Goal: Information Seeking & Learning: Learn about a topic

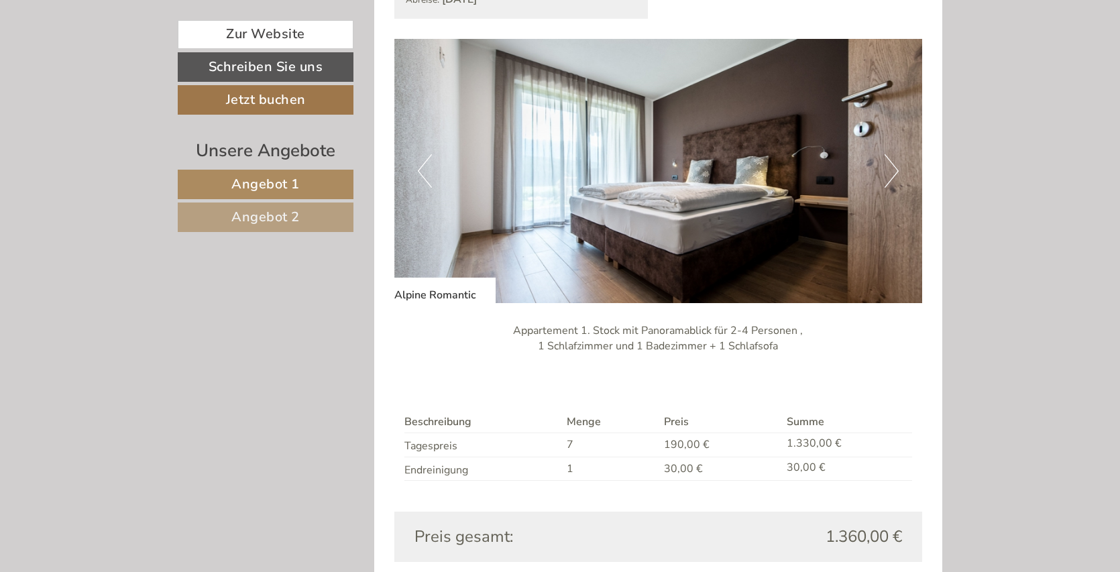
scroll to position [1743, 0]
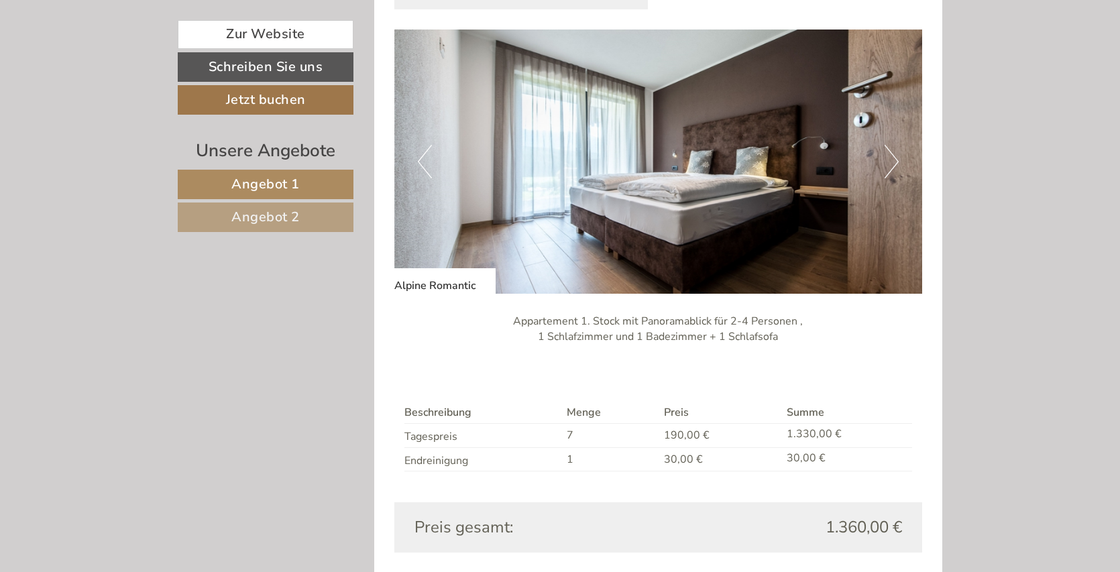
click at [897, 160] on button "Next" at bounding box center [891, 162] width 14 height 34
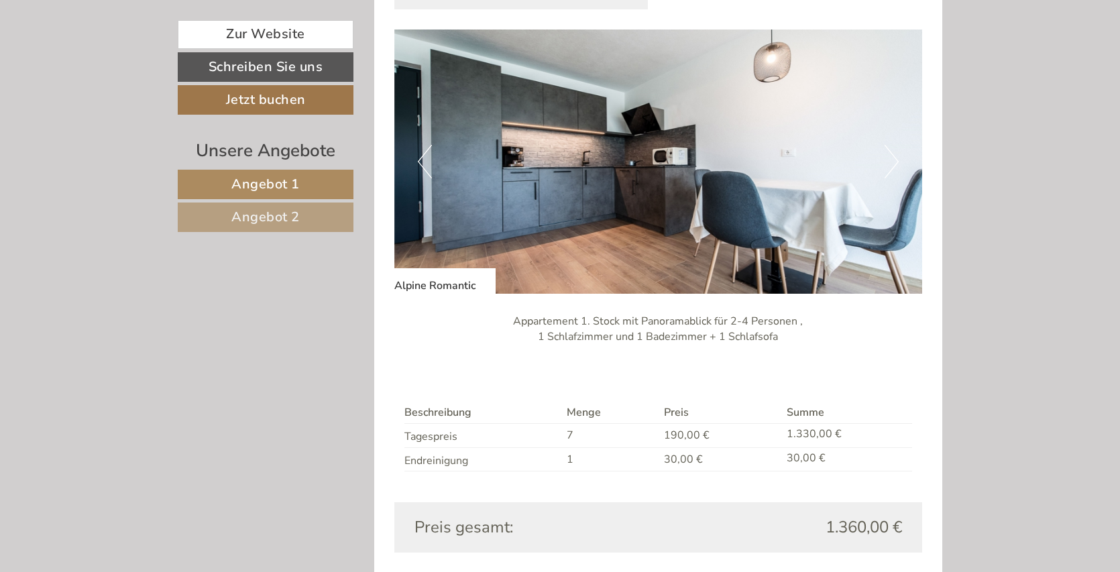
click at [896, 160] on button "Next" at bounding box center [891, 162] width 14 height 34
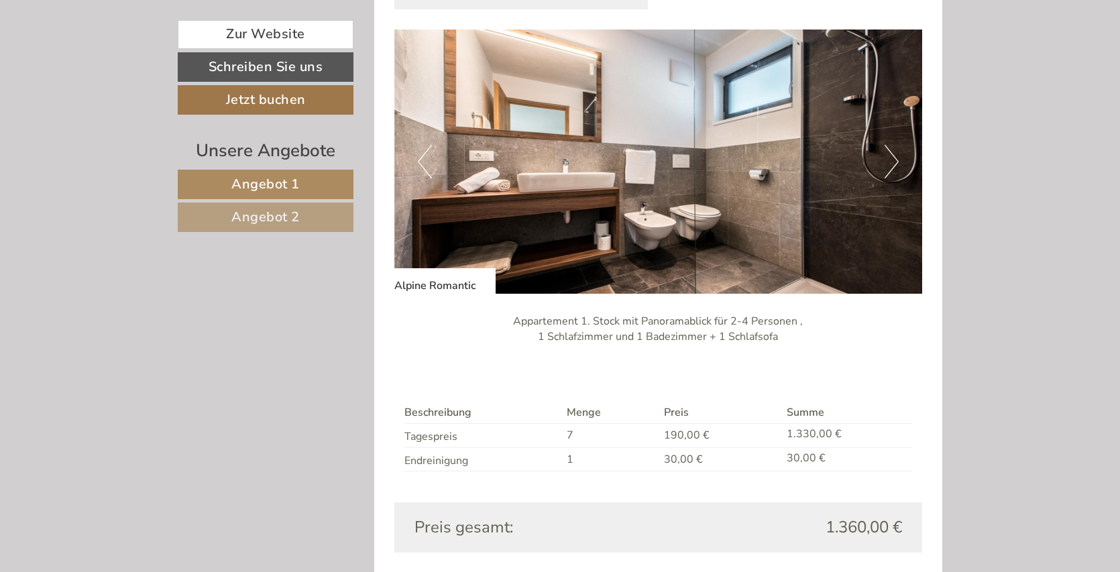
click at [896, 160] on button "Next" at bounding box center [891, 162] width 14 height 34
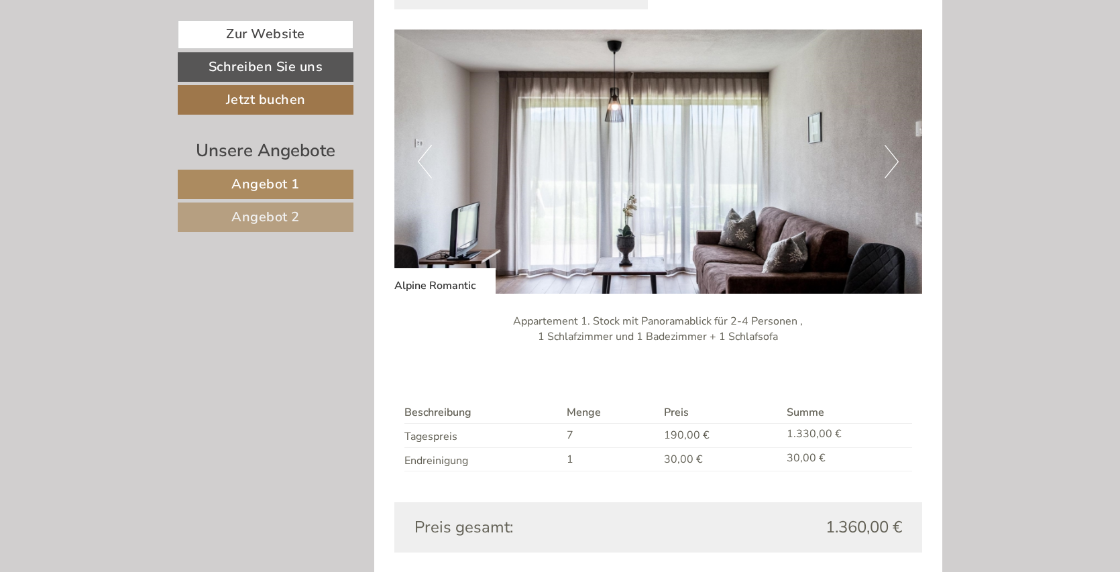
click at [890, 160] on button "Next" at bounding box center [891, 162] width 14 height 34
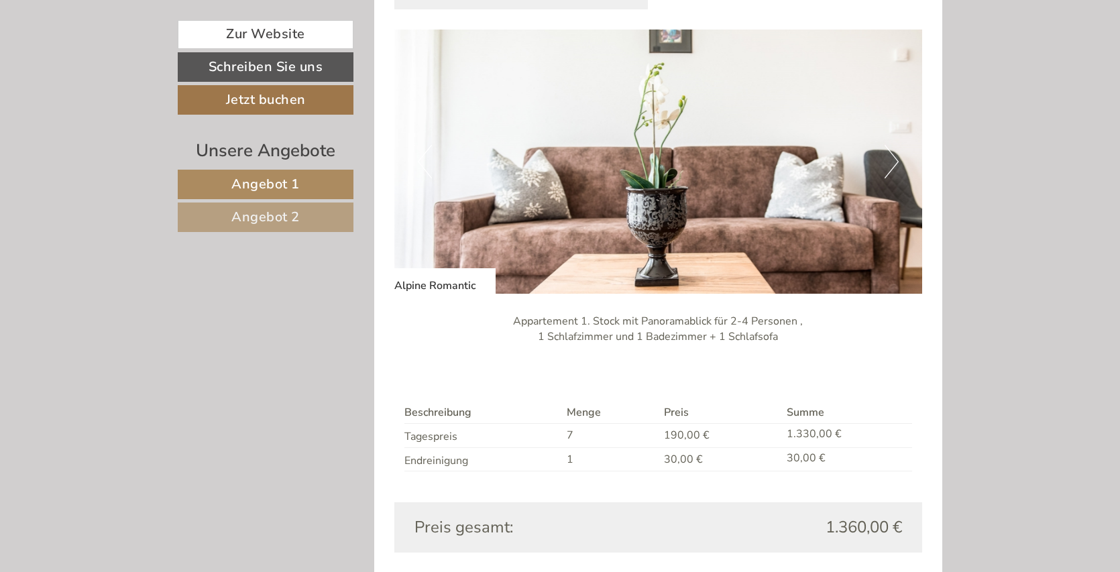
click at [890, 160] on button "Next" at bounding box center [891, 162] width 14 height 34
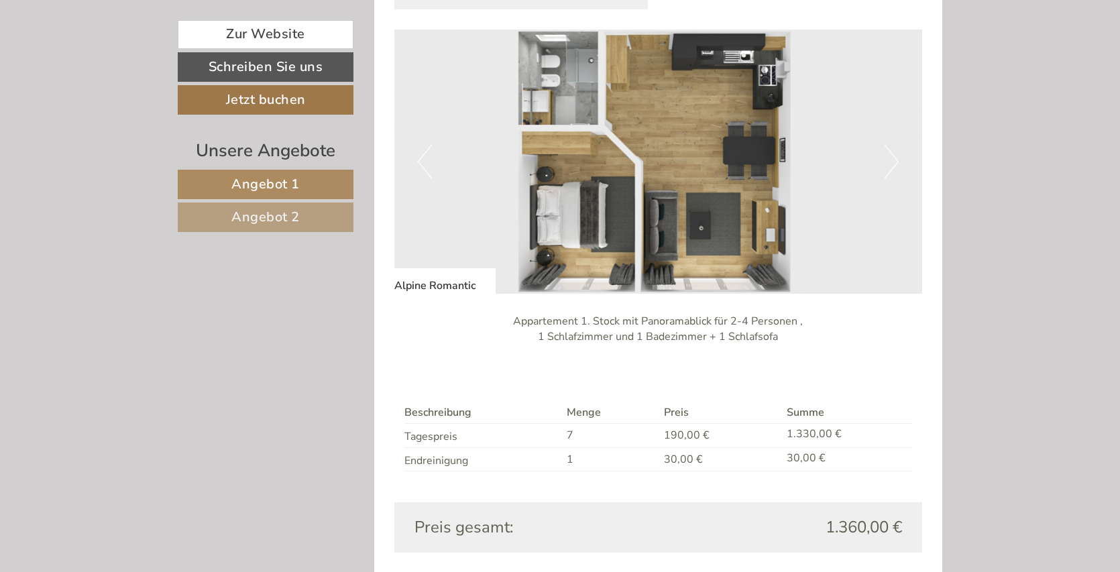
drag, startPoint x: 890, startPoint y: 160, endPoint x: 932, endPoint y: 144, distance: 44.6
click at [932, 144] on div "Angebot 2 von 2 Angebot 2 1x Alpine Romantic 4 Personen: Ferienwohnung Verpfleg…" at bounding box center [658, 219] width 569 height 803
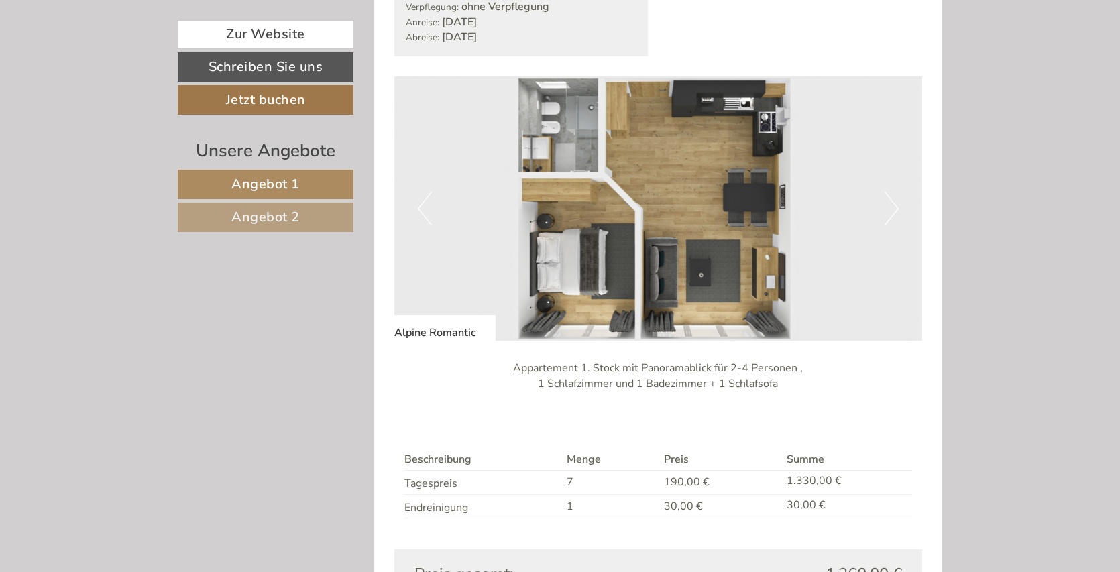
scroll to position [1694, 0]
click at [899, 216] on img at bounding box center [658, 210] width 528 height 264
click at [896, 215] on button "Next" at bounding box center [891, 210] width 14 height 34
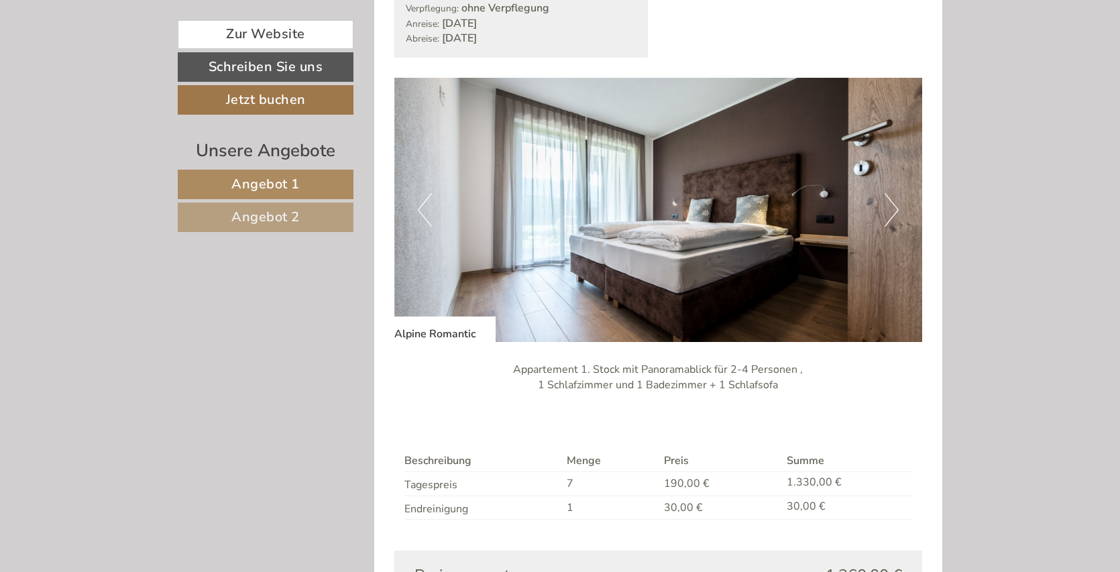
click at [896, 215] on button "Next" at bounding box center [891, 210] width 14 height 34
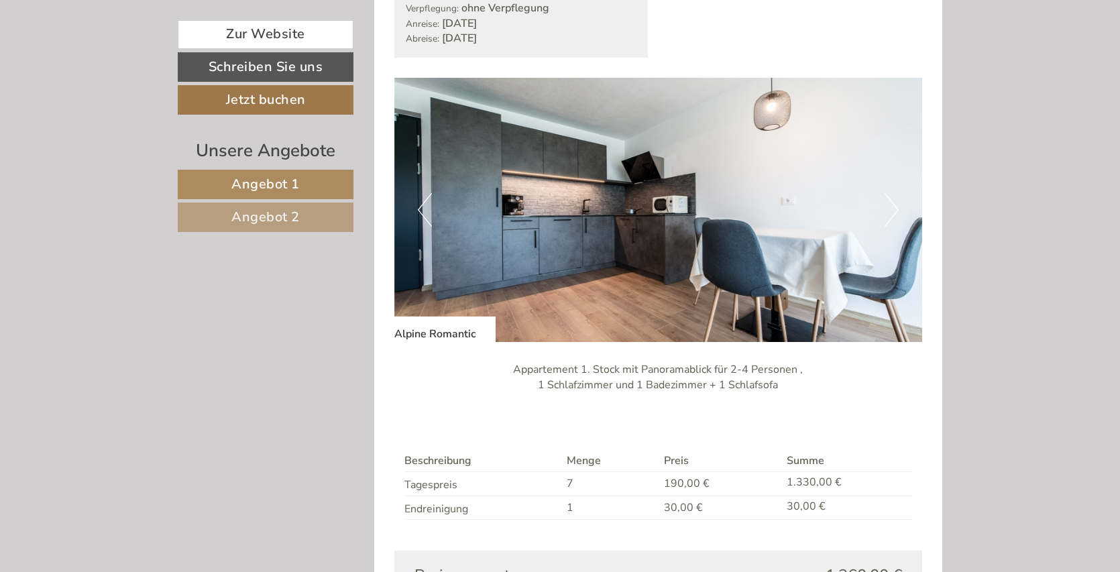
click at [896, 215] on button "Next" at bounding box center [891, 210] width 14 height 34
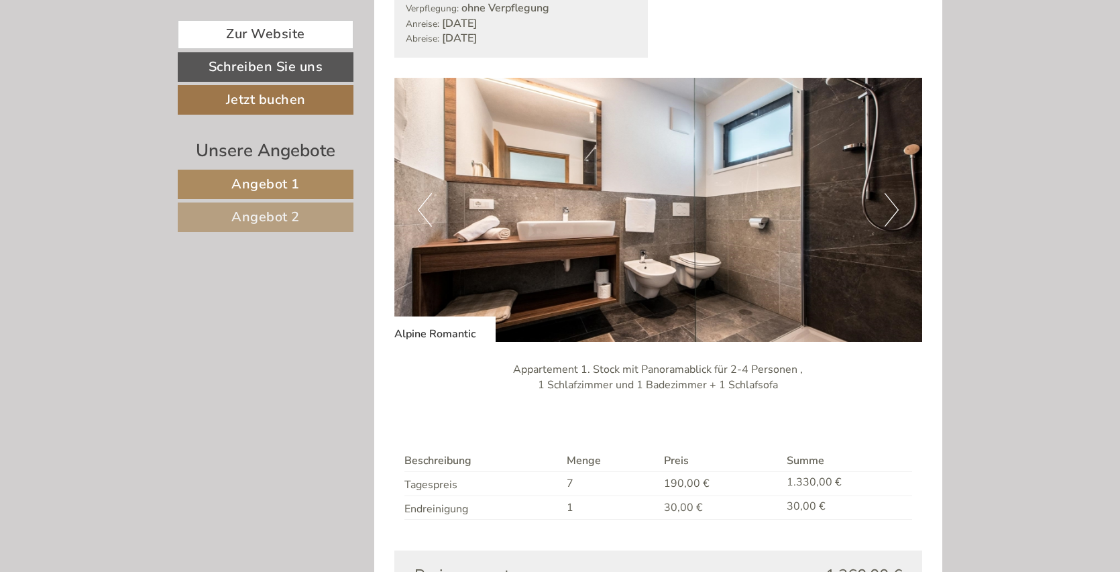
click at [892, 213] on button "Next" at bounding box center [891, 210] width 14 height 34
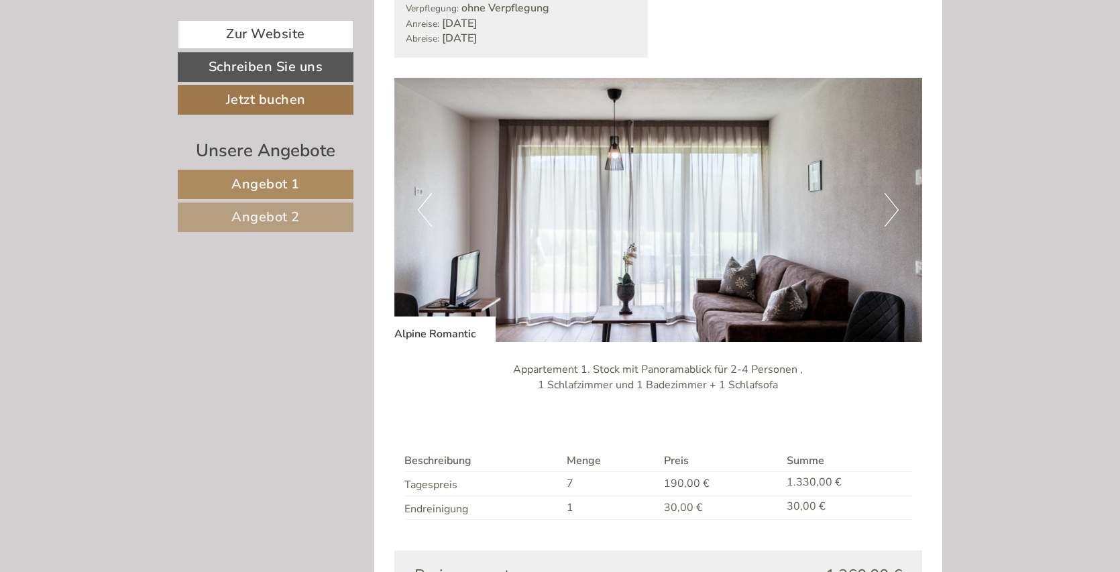
click at [892, 213] on button "Next" at bounding box center [891, 210] width 14 height 34
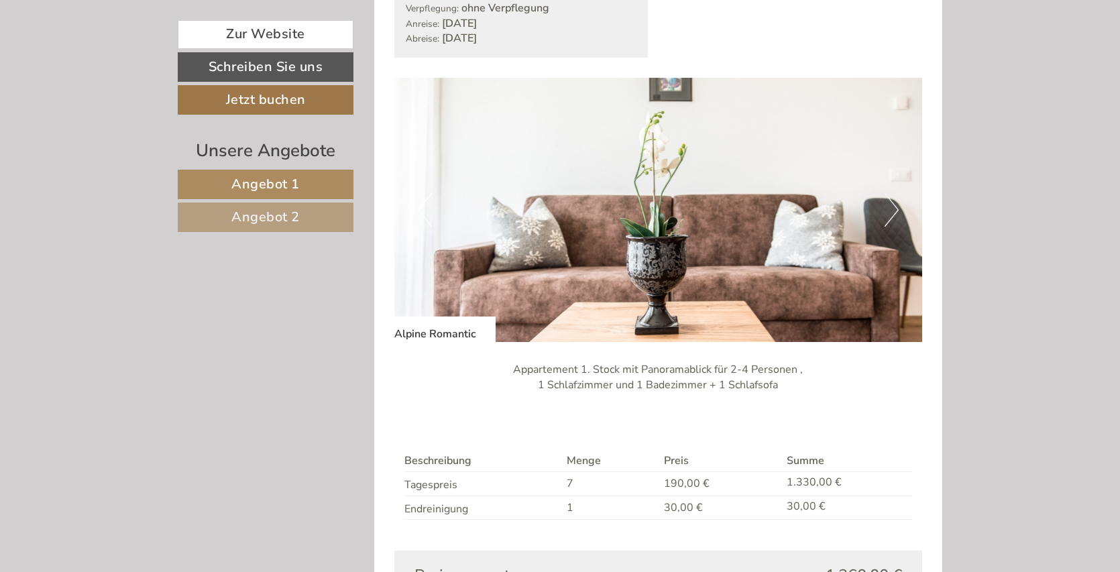
click at [892, 213] on button "Next" at bounding box center [891, 210] width 14 height 34
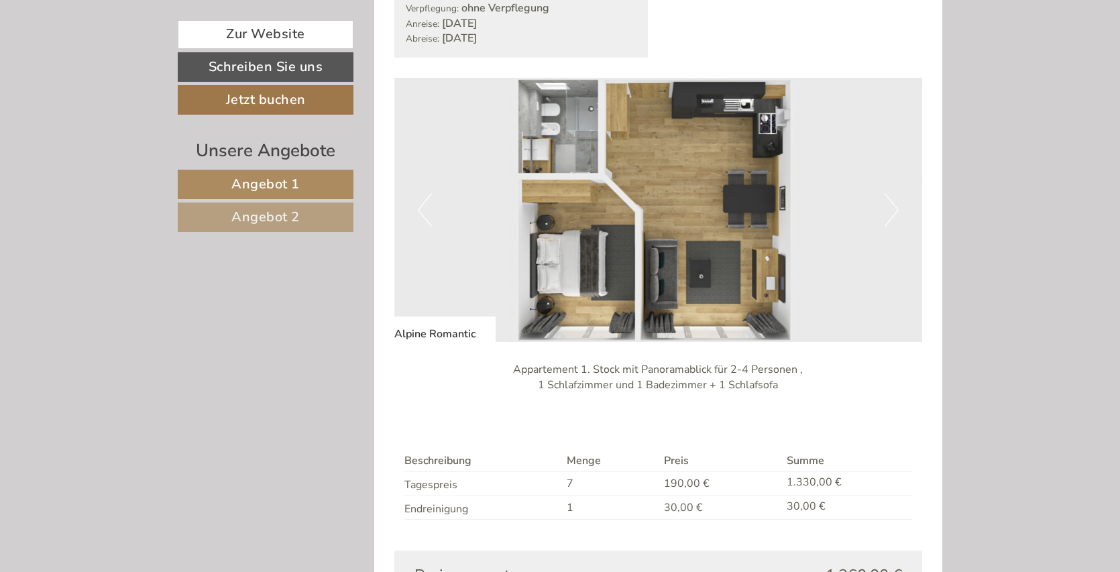
click at [892, 213] on button "Next" at bounding box center [891, 210] width 14 height 34
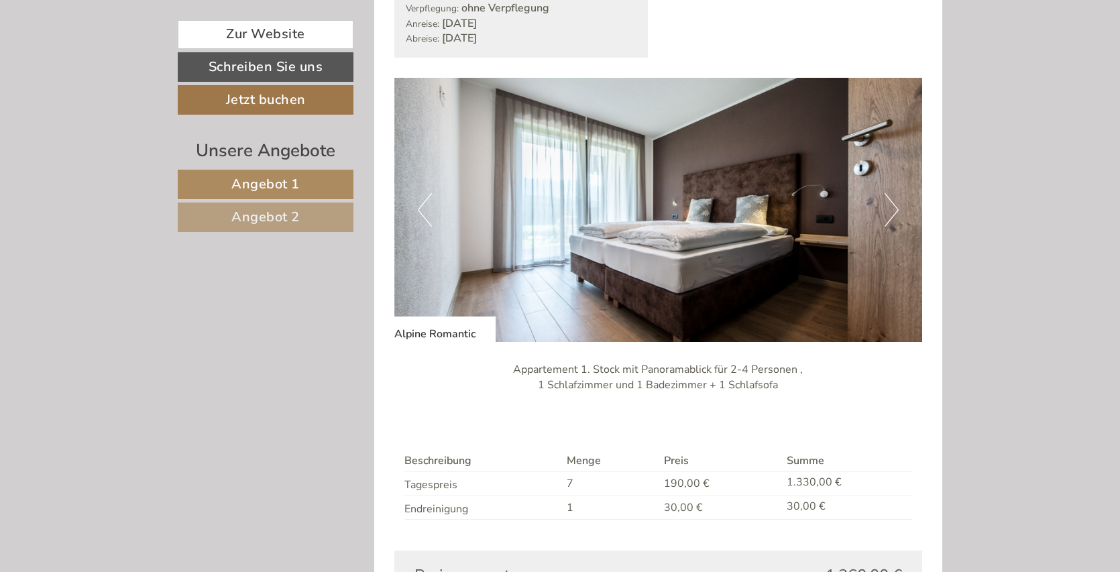
click at [892, 213] on button "Next" at bounding box center [891, 210] width 14 height 34
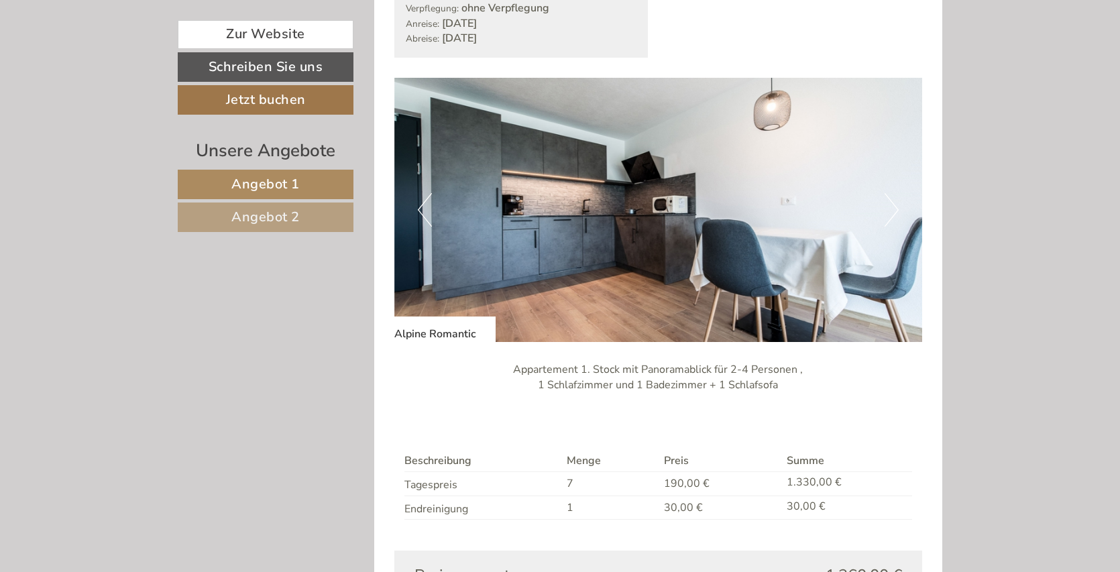
click at [892, 213] on button "Next" at bounding box center [891, 210] width 14 height 34
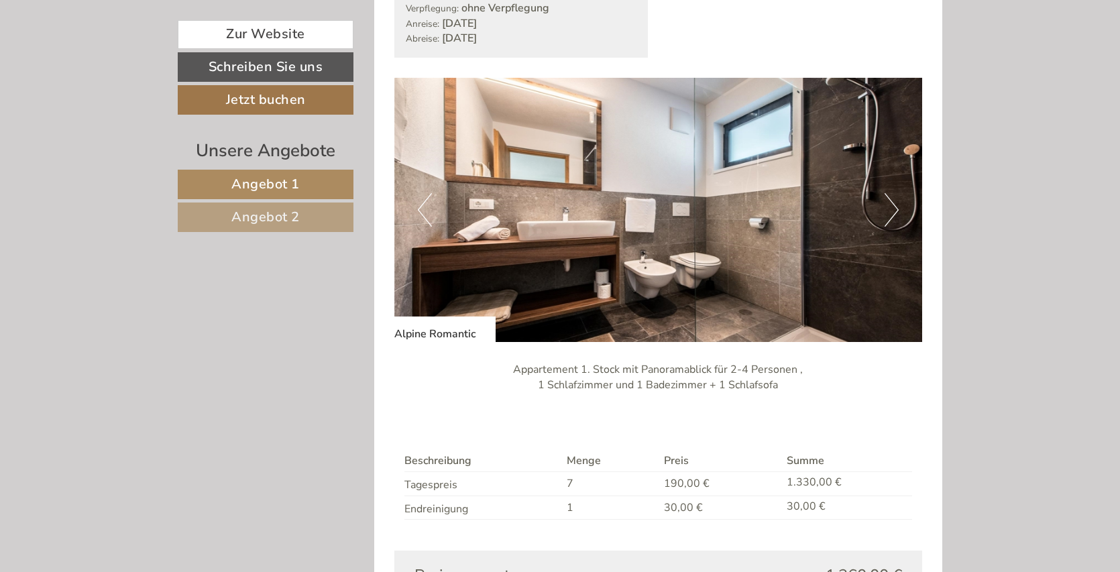
click at [892, 213] on button "Next" at bounding box center [891, 210] width 14 height 34
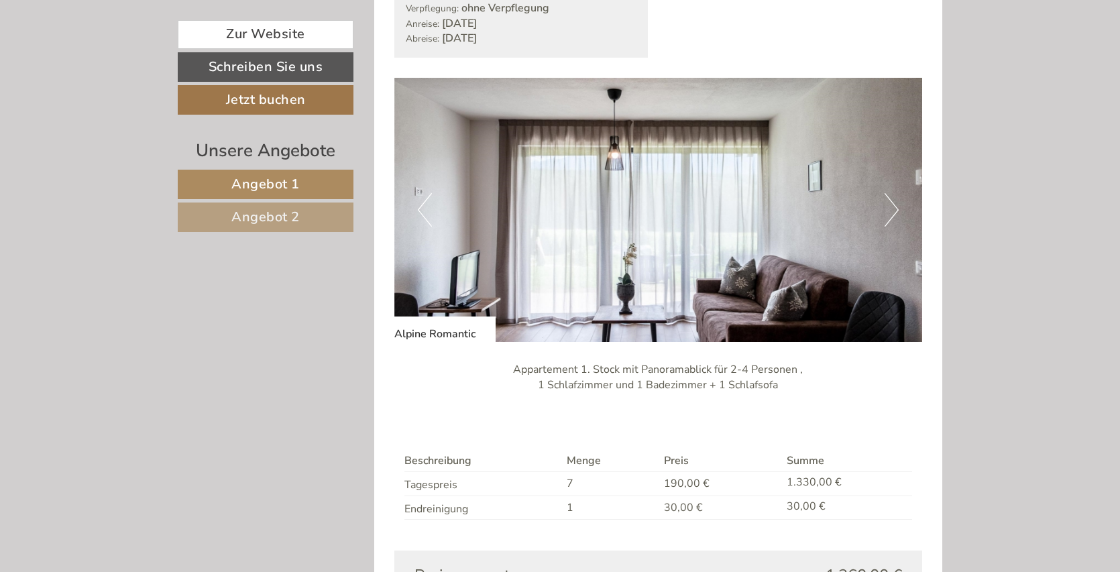
click at [892, 213] on button "Next" at bounding box center [891, 210] width 14 height 34
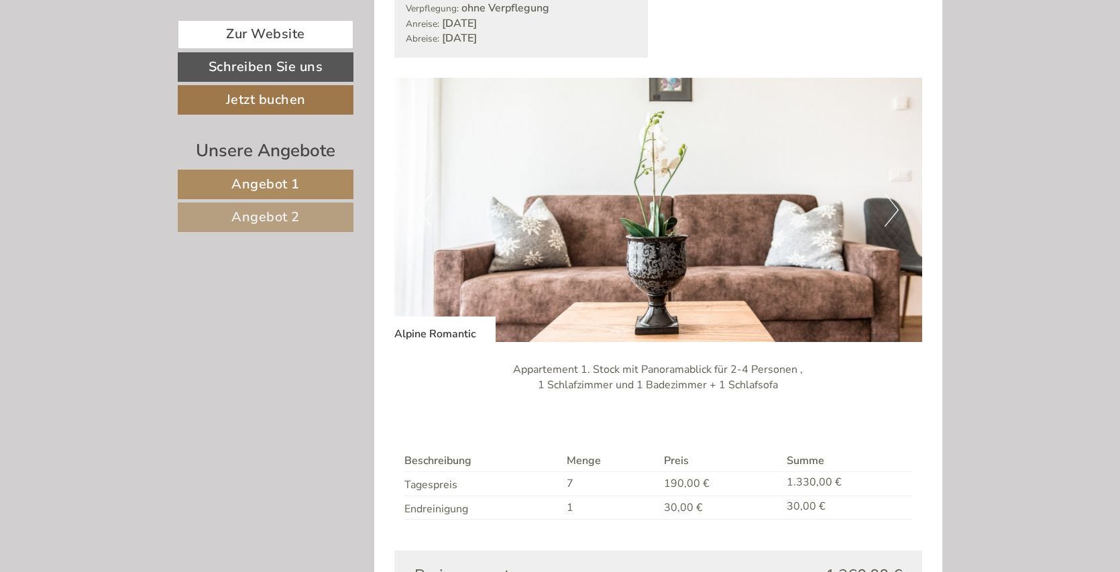
click at [892, 213] on button "Next" at bounding box center [891, 210] width 14 height 34
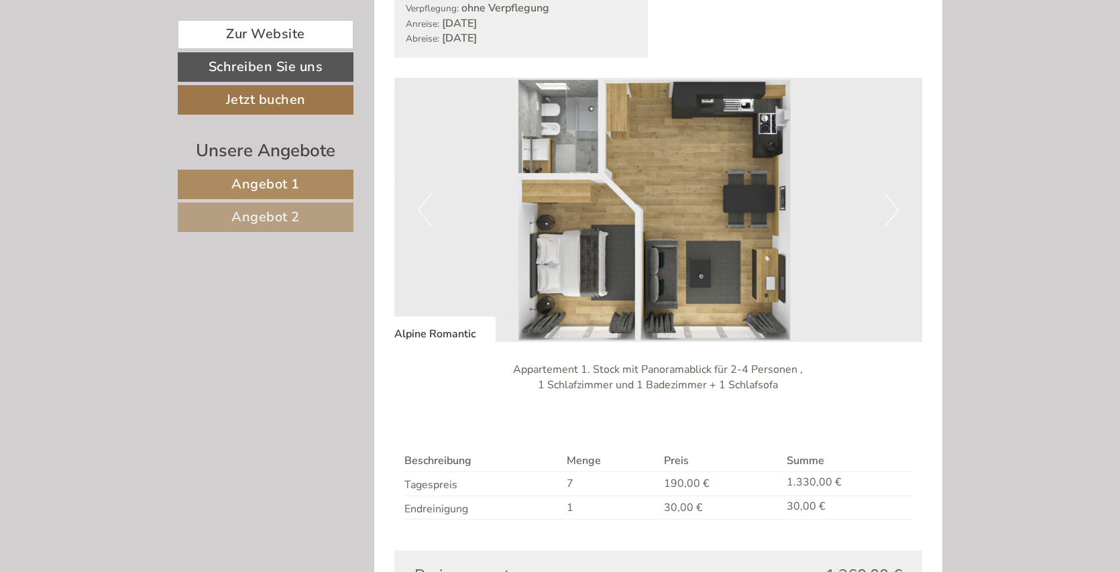
click at [892, 213] on button "Next" at bounding box center [891, 210] width 14 height 34
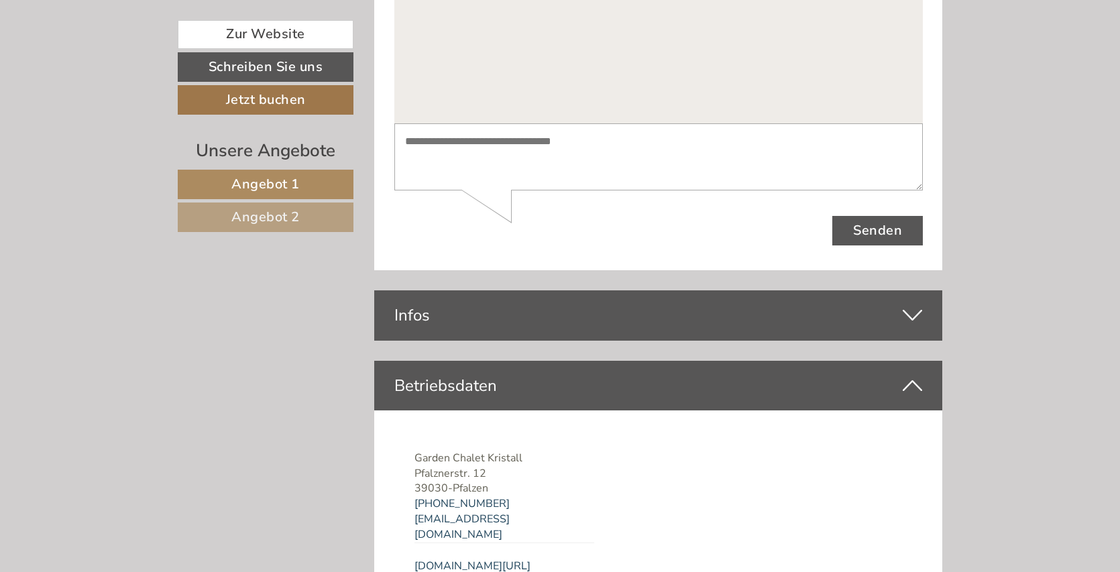
scroll to position [3786, 0]
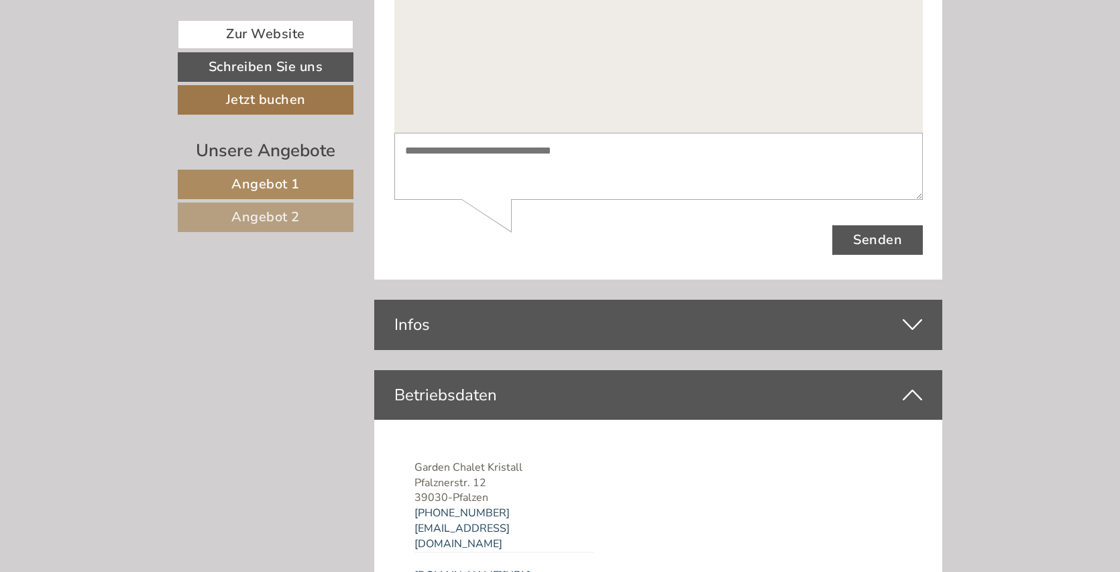
click at [828, 303] on div "Infos" at bounding box center [658, 325] width 569 height 50
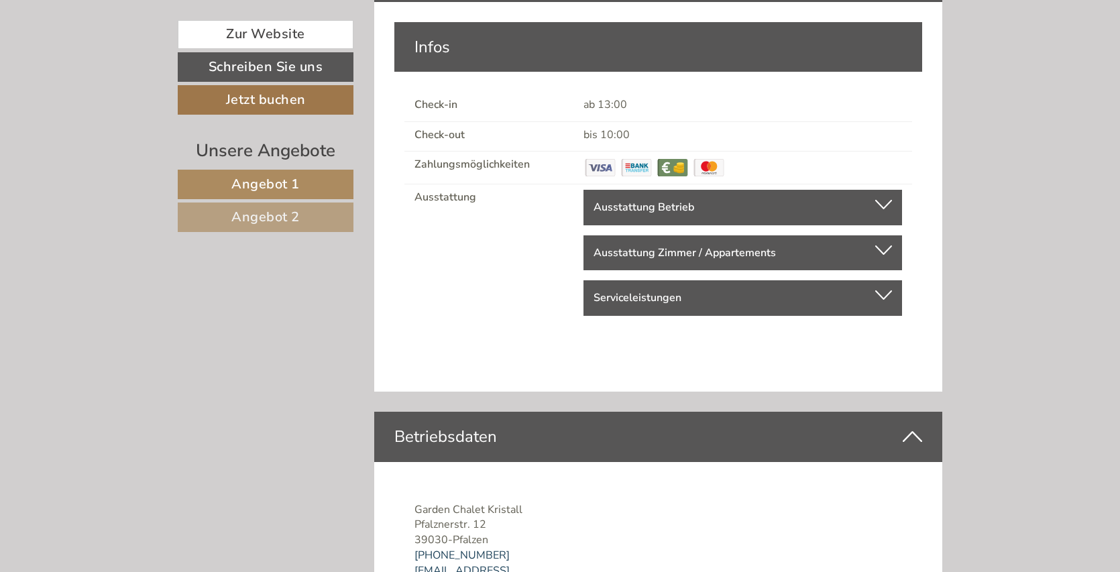
scroll to position [4149, 0]
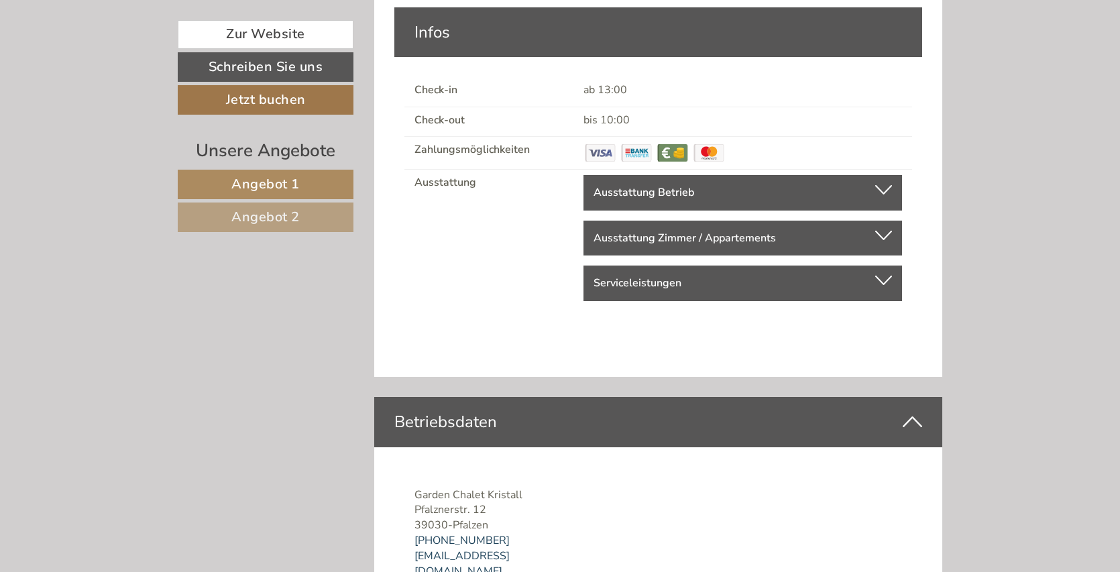
click at [876, 281] on div at bounding box center [883, 280] width 17 height 9
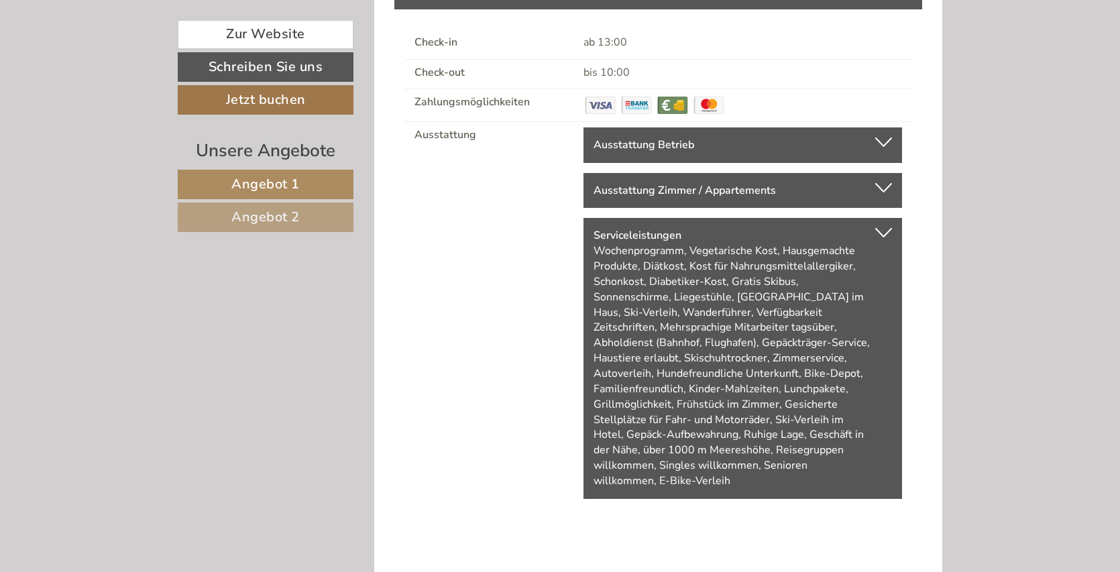
scroll to position [4196, 0]
click at [824, 198] on div "Ausstattung Zimmer / Appartements" at bounding box center [742, 191] width 298 height 15
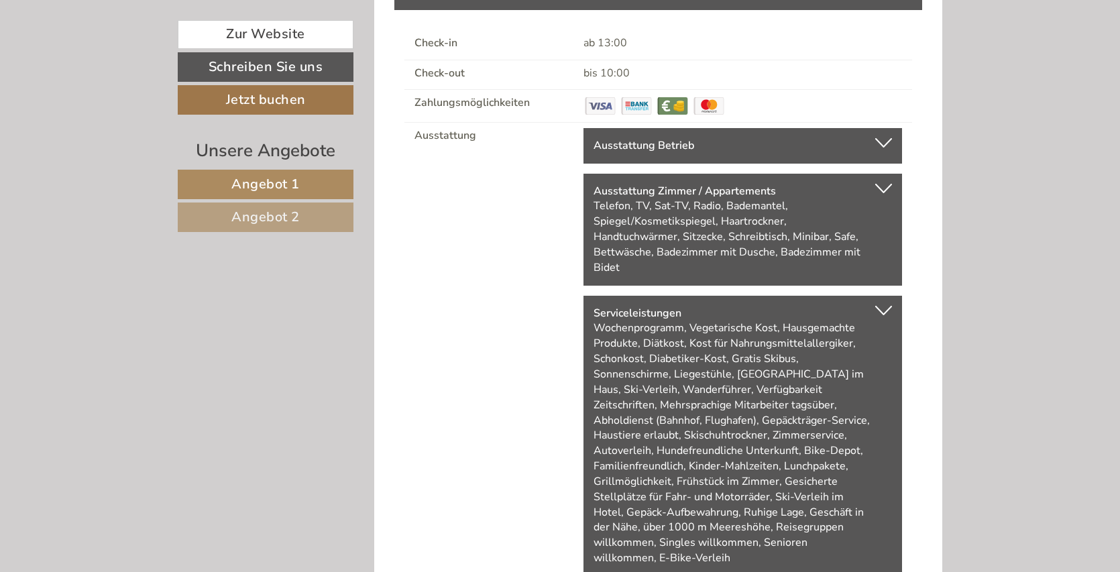
click at [825, 151] on div "Ausstattung Betrieb" at bounding box center [742, 145] width 298 height 15
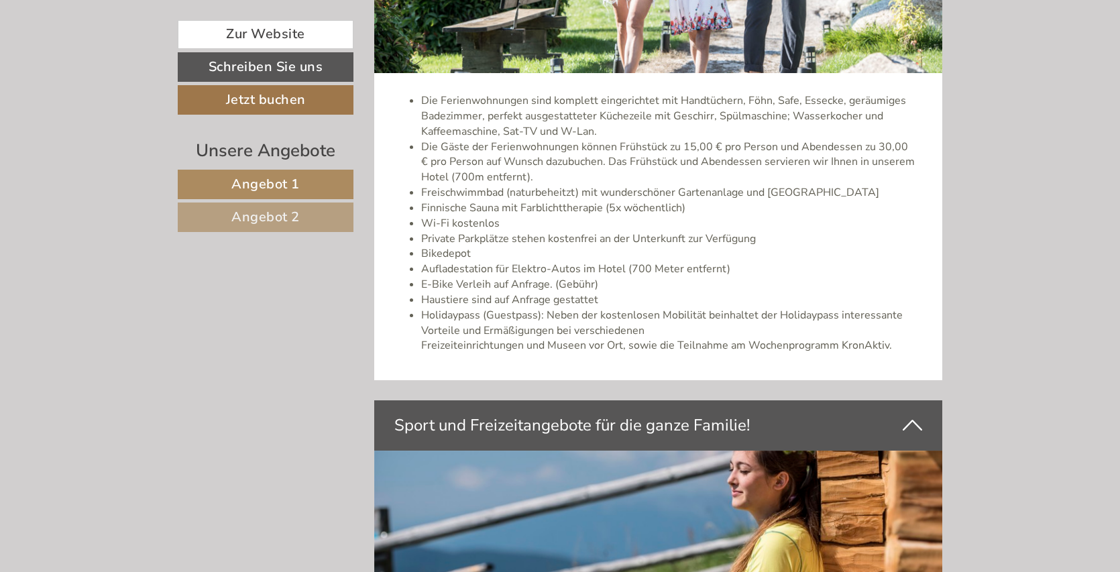
scroll to position [2640, 0]
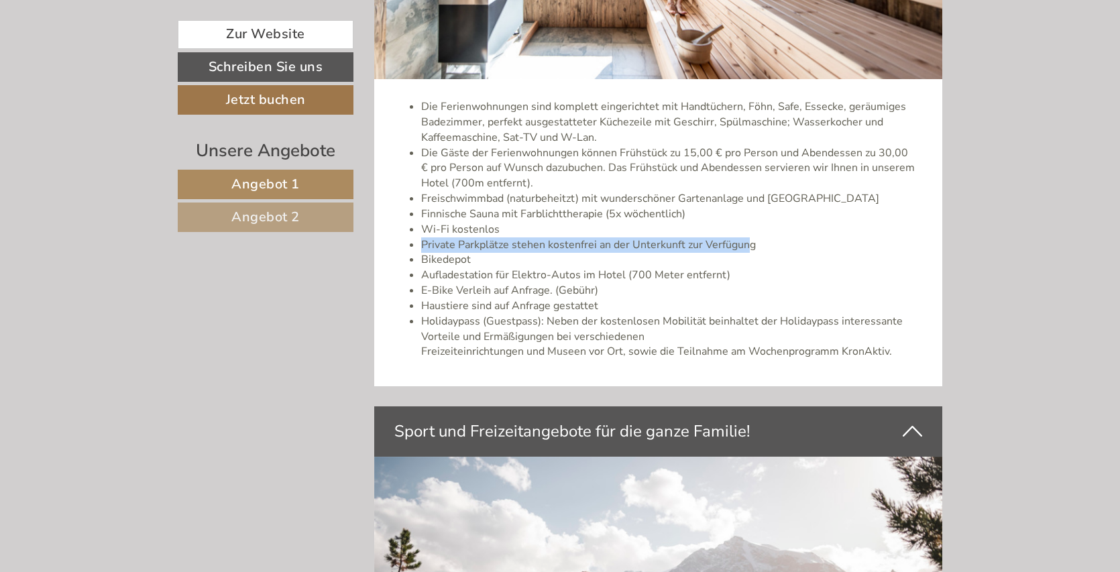
drag, startPoint x: 746, startPoint y: 246, endPoint x: 413, endPoint y: 247, distance: 333.3
click at [421, 247] on li "Private Parkplätze stehen kostenfrei an der Unterkunft zur Verfügung" at bounding box center [672, 244] width 502 height 15
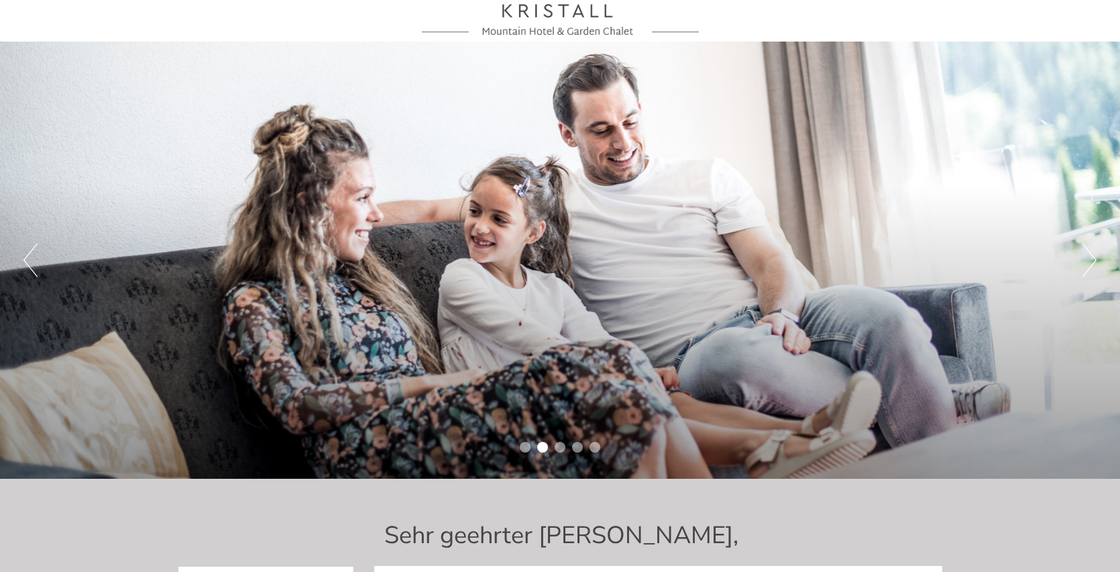
scroll to position [0, 0]
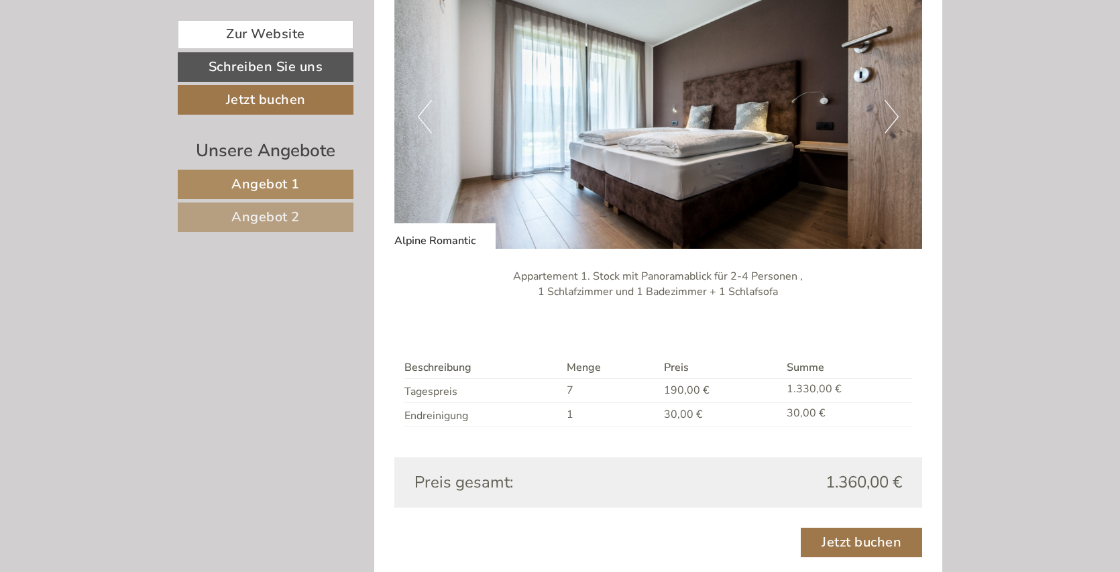
scroll to position [1790, 0]
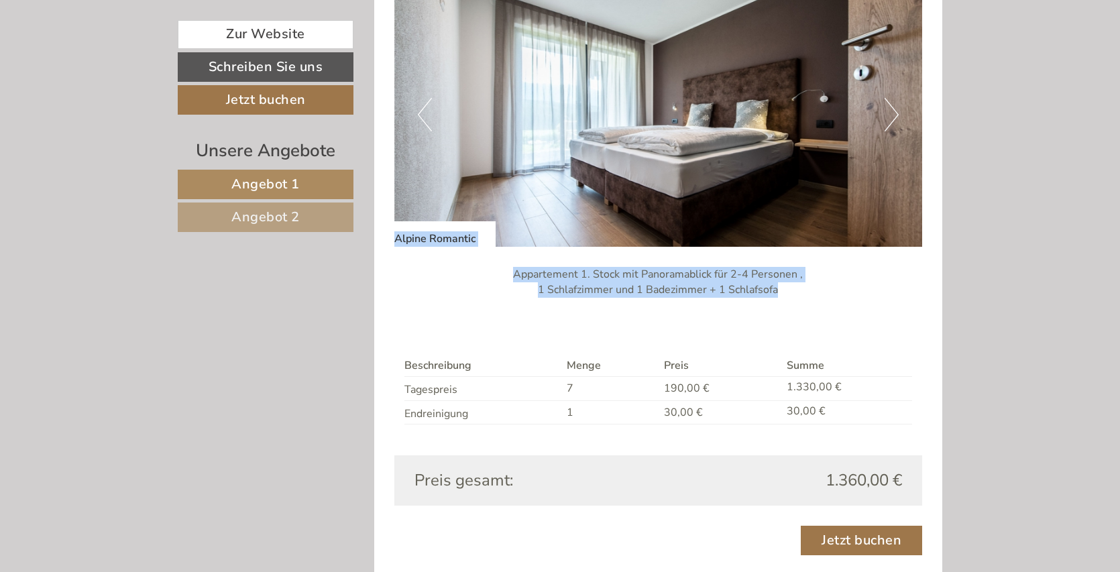
drag, startPoint x: 393, startPoint y: 241, endPoint x: 803, endPoint y: 279, distance: 411.5
click at [814, 293] on div "Angebot 2 von 2 Angebot 2 1x Alpine Romantic 4 Personen: Ferienwohnung Verpfleg…" at bounding box center [658, 172] width 569 height 803
copy div "Alpine Romantic Appartement 1. Stock mit Panoramablick für 2-4 Personen , 1 Sch…"
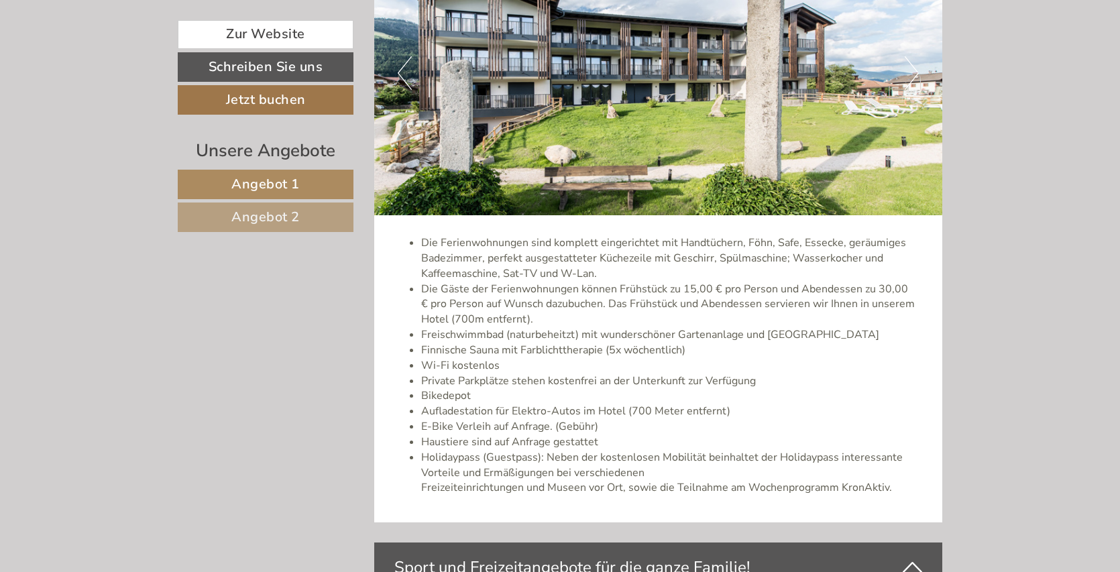
scroll to position [2506, 0]
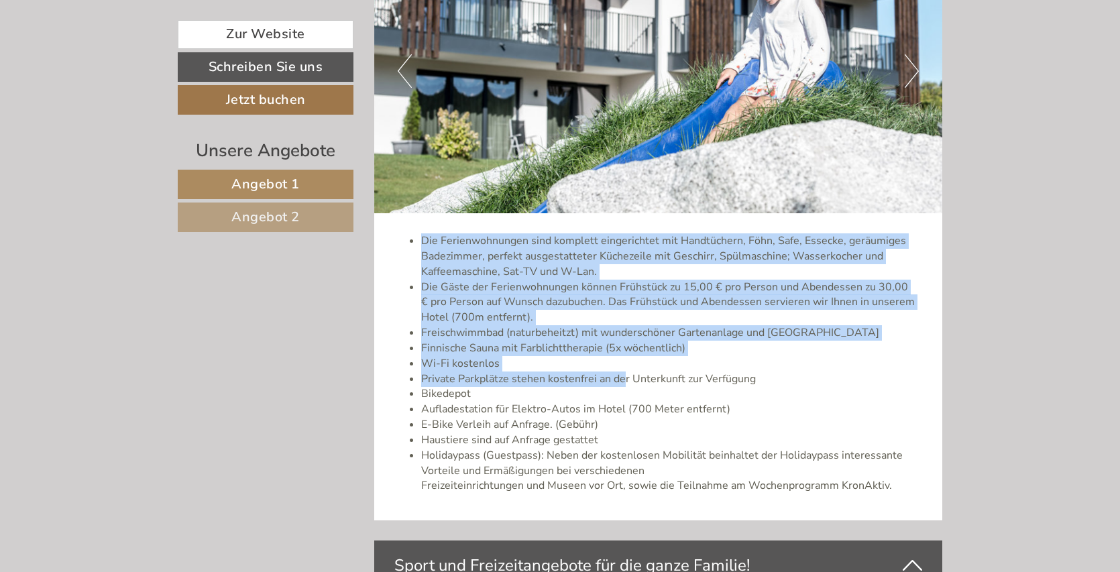
drag, startPoint x: 421, startPoint y: 237, endPoint x: 614, endPoint y: 373, distance: 235.9
click at [622, 378] on ul "Die Ferienwohnungen sind komplett eingerichtet mit Handtüchern, Föhn, Safe, Ess…" at bounding box center [658, 363] width 528 height 260
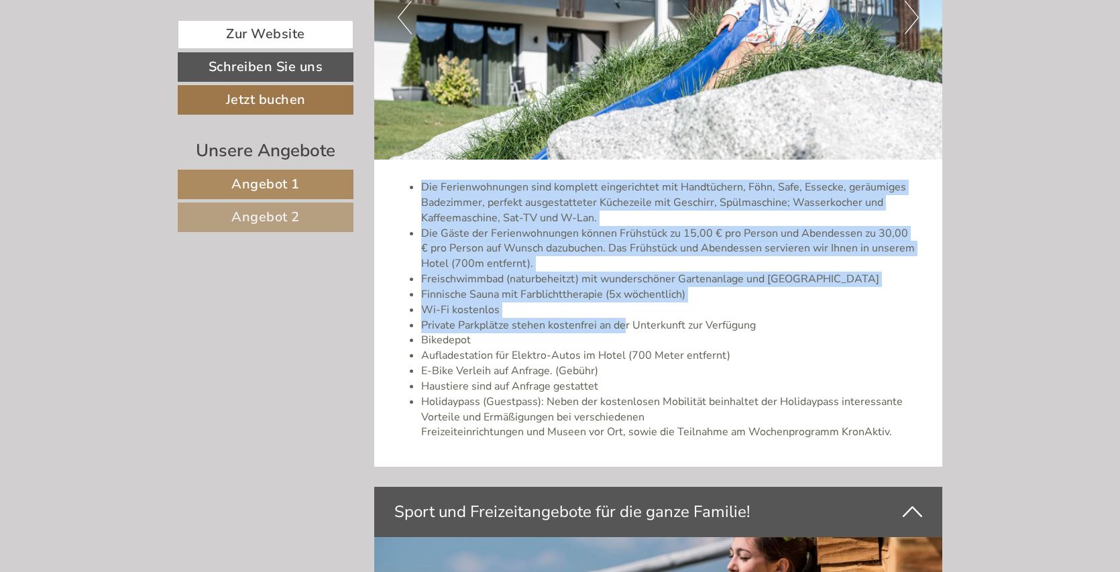
scroll to position [2563, 0]
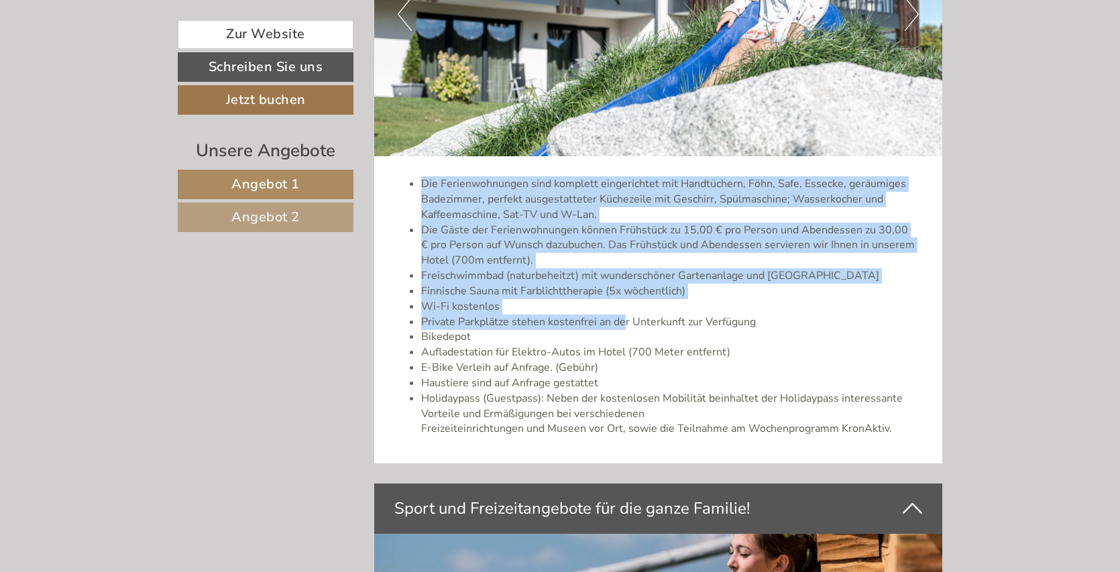
click at [600, 288] on li "Finnische Sauna mit Farblichttherapie (5x wöchentlich)" at bounding box center [672, 291] width 502 height 15
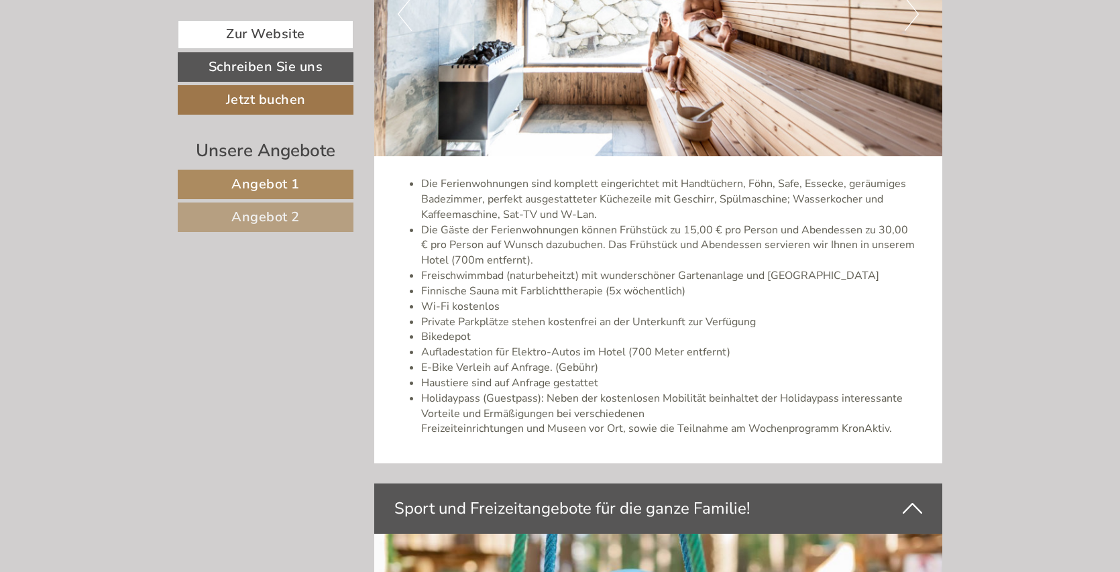
drag, startPoint x: 418, startPoint y: 180, endPoint x: 888, endPoint y: 419, distance: 527.2
click at [892, 429] on ul "Die Ferienwohnungen sind komplett eingerichtet mit Handtüchern, Föhn, Safe, Ess…" at bounding box center [658, 306] width 528 height 260
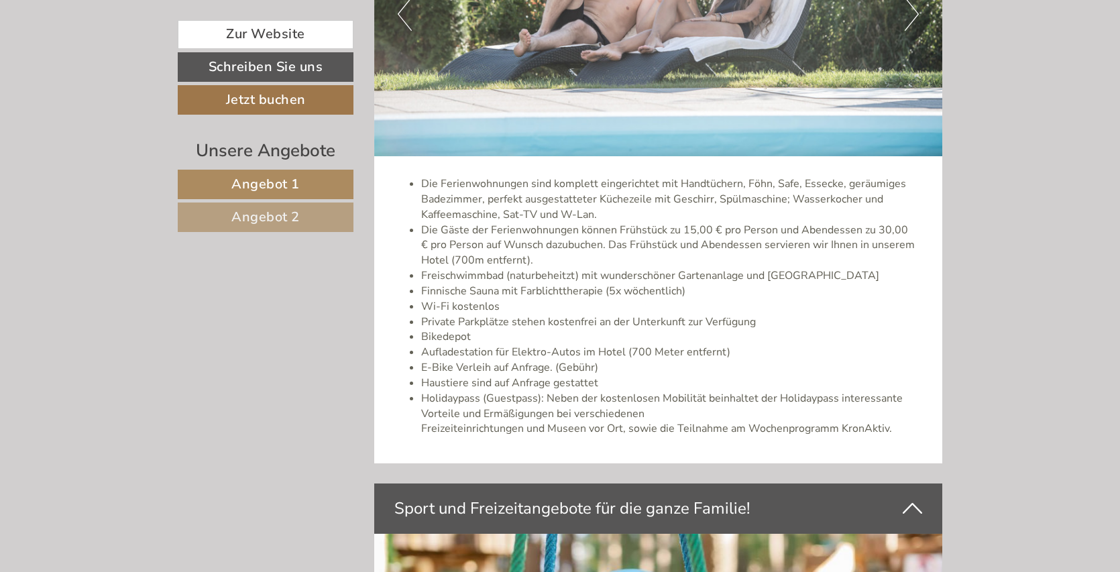
copy ul "Lor Ipsumdolorsitam cons adipisci elitseddoeiu tem Incididuntu, Labo, Etdo, Mag…"
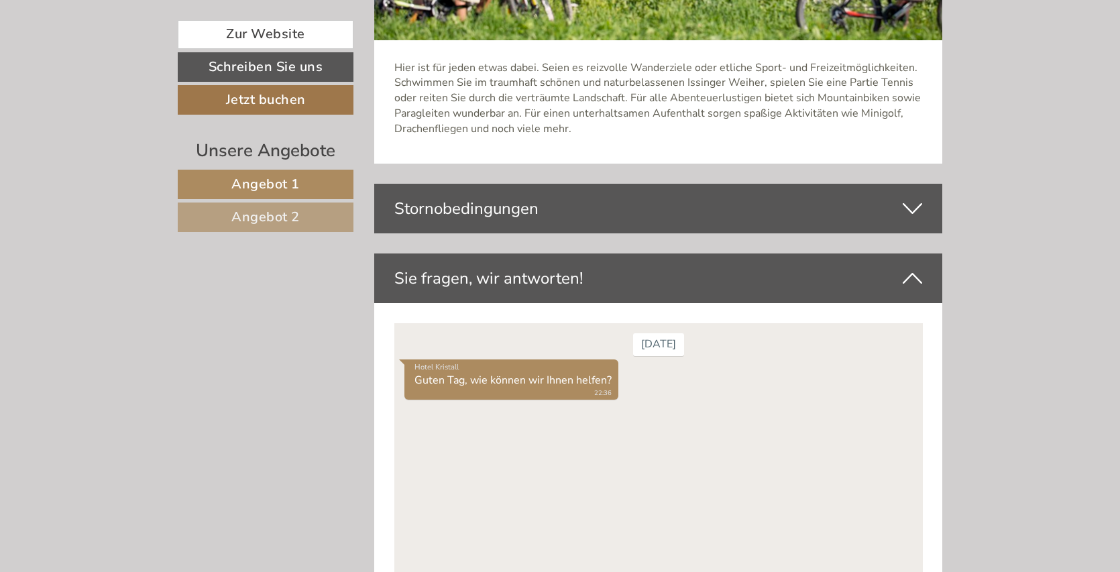
scroll to position [3376, 0]
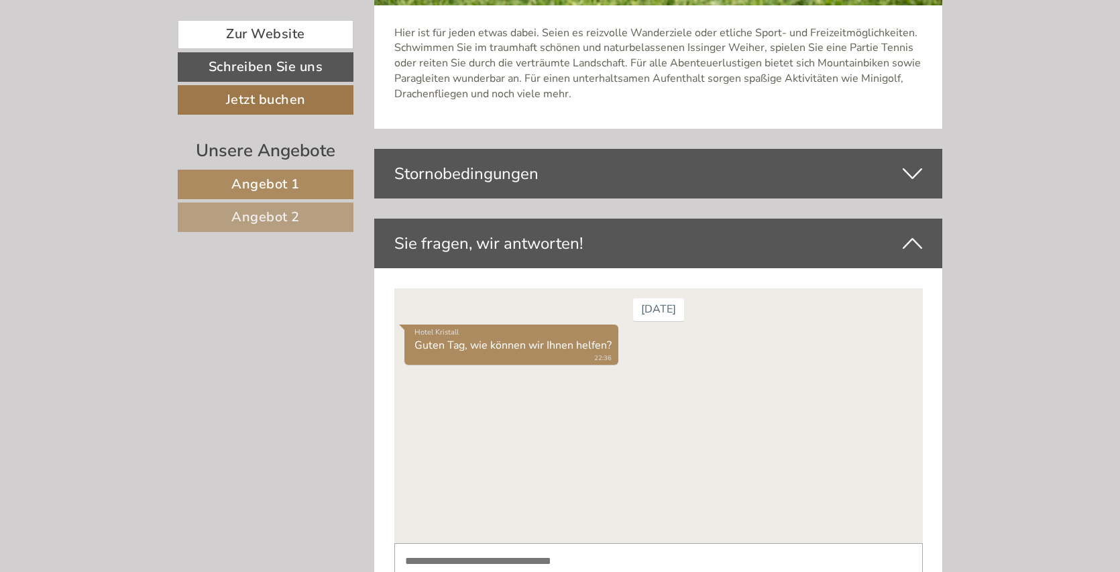
click at [886, 180] on div "Stornobedingungen" at bounding box center [658, 174] width 569 height 50
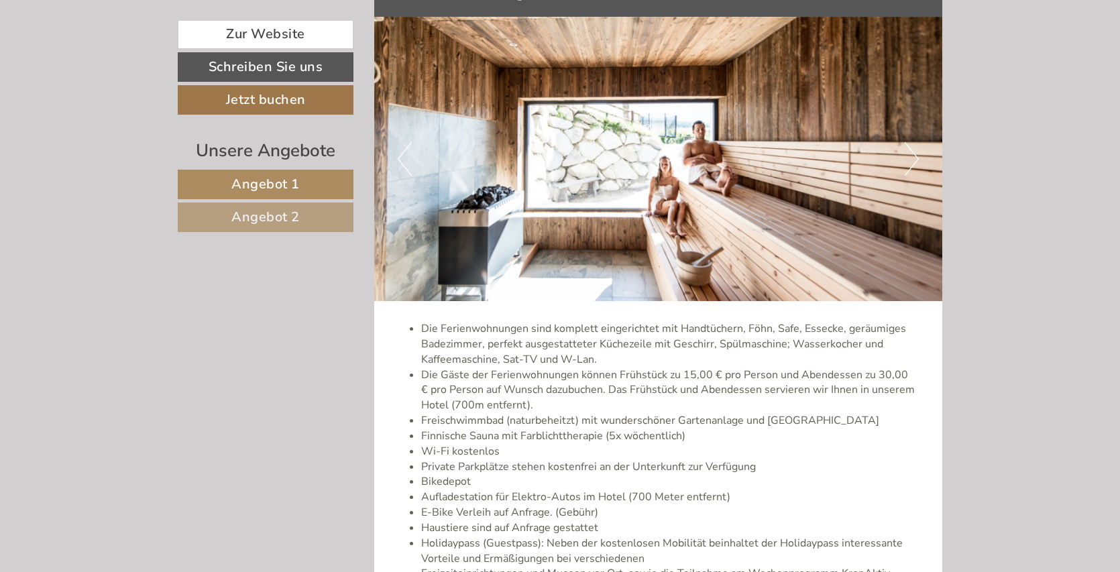
scroll to position [2378, 0]
